Goal: Information Seeking & Learning: Learn about a topic

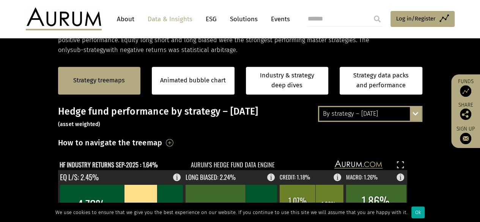
scroll to position [149, 0]
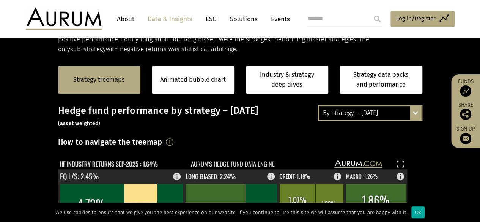
click at [335, 116] on div "By strategy – [DATE]" at bounding box center [370, 113] width 102 height 14
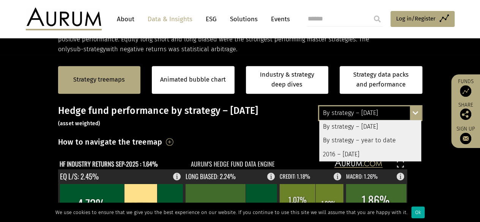
click at [335, 116] on div "By strategy – [DATE]" at bounding box center [370, 113] width 102 height 14
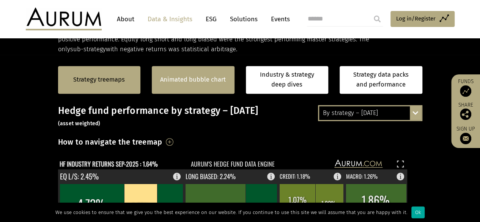
click at [206, 73] on div "Animated bubble chart" at bounding box center [193, 80] width 83 height 28
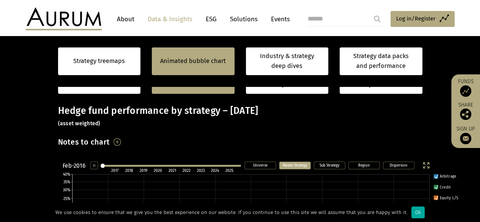
scroll to position [214, 0]
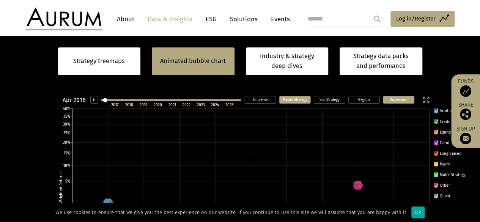
click at [396, 102] on rect at bounding box center [398, 99] width 31 height 7
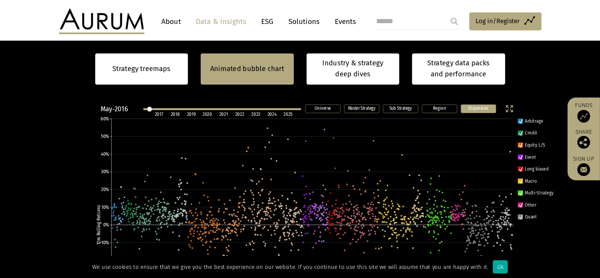
scroll to position [217, 0]
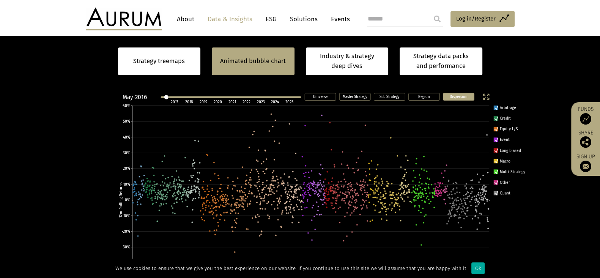
drag, startPoint x: 476, startPoint y: 0, endPoint x: 66, endPoint y: 165, distance: 442.3
click at [66, 165] on section "Strategy treemaps Animated bubble chart Industry & strategy deep dives Strategy…" at bounding box center [300, 223] width 600 height 474
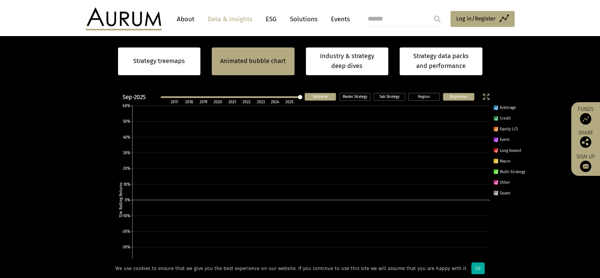
drag, startPoint x: 168, startPoint y: 98, endPoint x: 313, endPoint y: 98, distance: 145.3
click at [313, 98] on icon "Dispersion Region Sub Strategy Master Strategy Universe Sep-2025 2017 2018 2019…" at bounding box center [322, 213] width 421 height 247
click at [480, 85] on div "Strategy treemaps Animated bubble chart Industry & strategy deep dives Strategy…" at bounding box center [300, 61] width 600 height 50
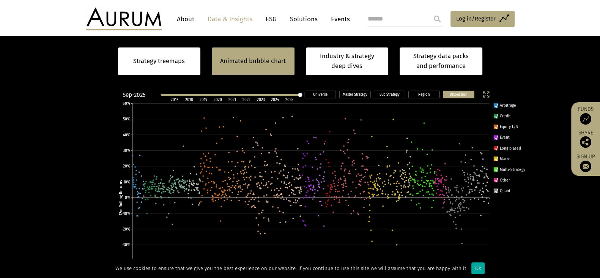
scroll to position [218, 0]
